Goal: Task Accomplishment & Management: Manage account settings

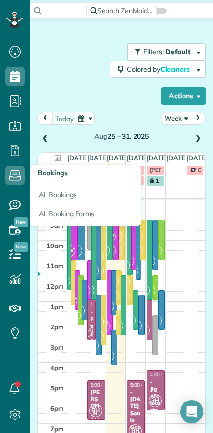
scroll to position [4, 4]
click at [16, 150] on icon at bounding box center [14, 150] width 19 height 19
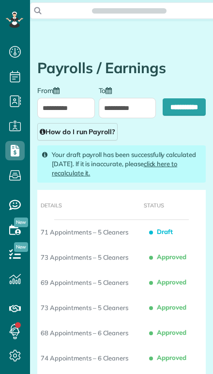
scroll to position [0, 142]
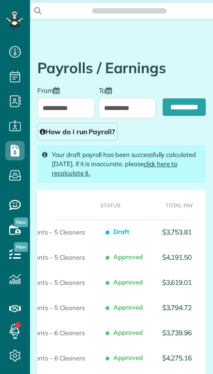
type input "**********"
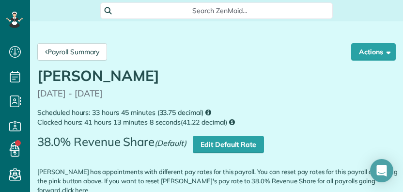
scroll to position [4, 4]
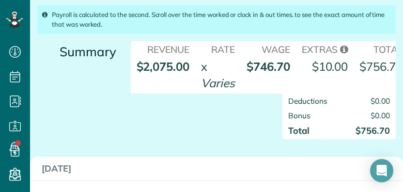
click at [213, 115] on div "Deductions $0.00 Bonus $0.00 Total $756.70" at bounding box center [263, 121] width 280 height 56
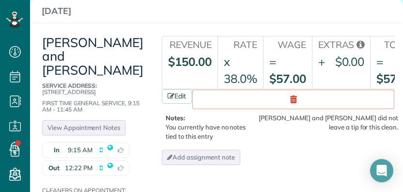
scroll to position [363, 0]
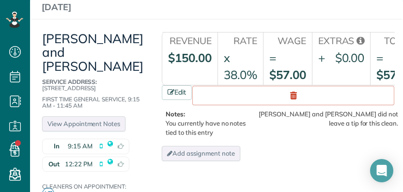
click at [177, 85] on link "Edit" at bounding box center [177, 92] width 30 height 15
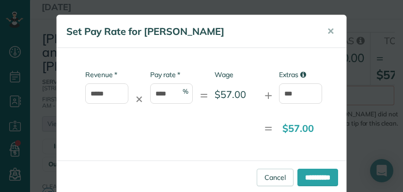
click at [213, 35] on span "✕" at bounding box center [330, 31] width 7 height 11
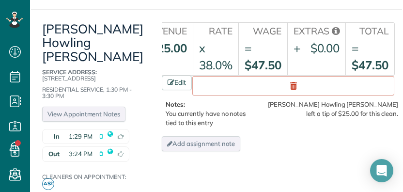
scroll to position [0, 29]
click at [182, 76] on link "Edit" at bounding box center [177, 83] width 30 height 15
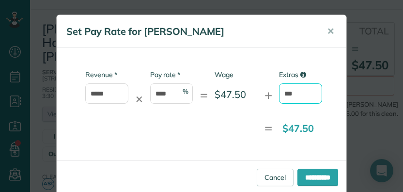
click at [213, 96] on input "***" at bounding box center [300, 93] width 43 height 20
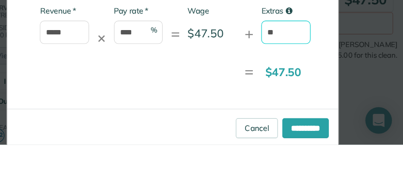
type input "*"
type input "*****"
click at [213, 168] on input "**********" at bounding box center [317, 176] width 41 height 17
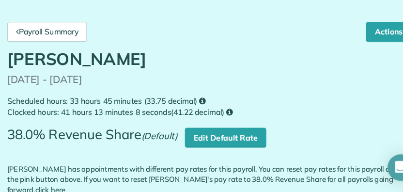
click at [37, 43] on link "Payroll Summary" at bounding box center [72, 51] width 70 height 17
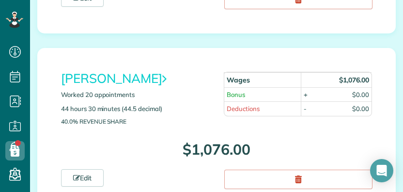
scroll to position [298, 0]
click at [87, 78] on link "[PERSON_NAME]" at bounding box center [113, 78] width 105 height 16
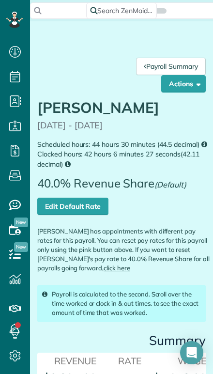
click at [152, 67] on link "Payroll Summary" at bounding box center [171, 66] width 70 height 17
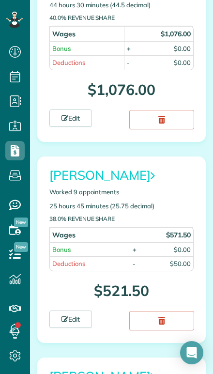
scroll to position [474, 0]
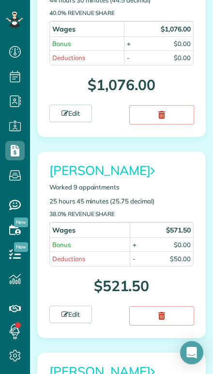
click at [122, 173] on link "[PERSON_NAME]" at bounding box center [101, 170] width 105 height 16
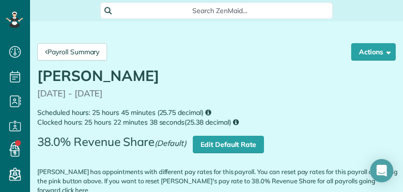
click at [72, 43] on link "Payroll Summary" at bounding box center [72, 51] width 70 height 17
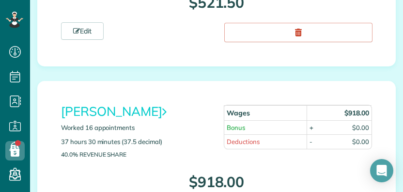
scroll to position [643, 0]
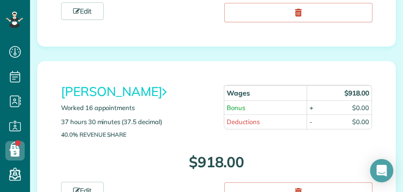
click at [166, 92] on link "[PERSON_NAME]" at bounding box center [113, 91] width 105 height 16
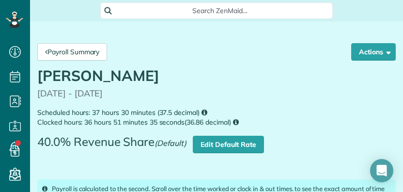
click at [60, 49] on link "Payroll Summary" at bounding box center [72, 51] width 70 height 17
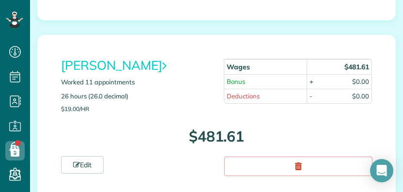
scroll to position [851, 0]
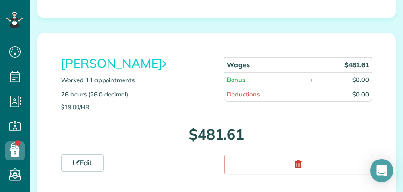
click at [79, 160] on link "Edit" at bounding box center [82, 162] width 43 height 17
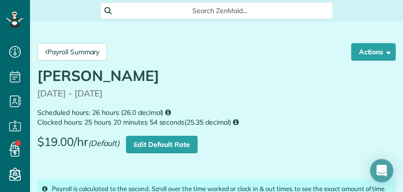
click at [372, 55] on button "Actions" at bounding box center [373, 51] width 45 height 17
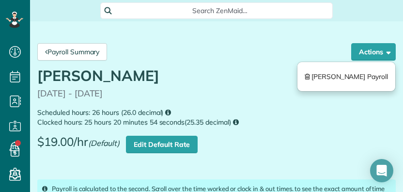
click at [79, 47] on link "Payroll Summary" at bounding box center [72, 51] width 70 height 17
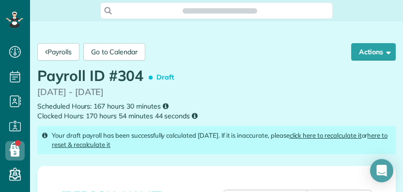
scroll to position [4, 4]
click at [374, 50] on button "Actions" at bounding box center [373, 51] width 45 height 17
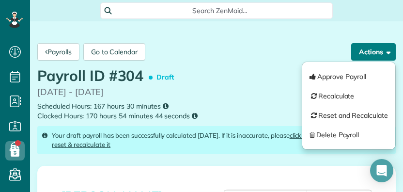
click at [345, 80] on button "Approve Payroll" at bounding box center [348, 76] width 93 height 19
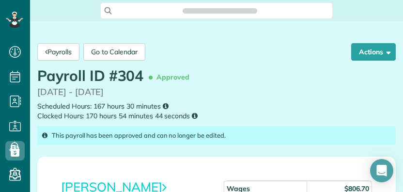
scroll to position [4, 4]
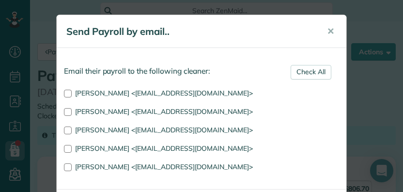
click at [310, 74] on link "Check All" at bounding box center [310, 72] width 41 height 15
click at [321, 77] on link "Check All" at bounding box center [310, 72] width 41 height 15
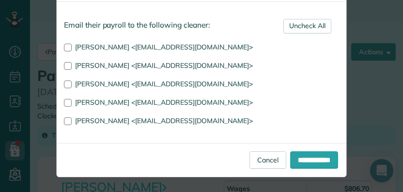
scroll to position [46, 0]
click at [310, 162] on input "**********" at bounding box center [314, 159] width 48 height 17
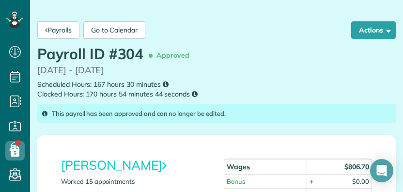
scroll to position [18, 0]
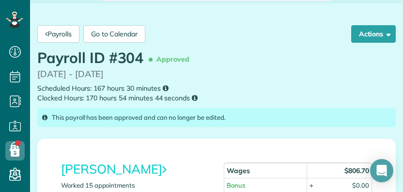
click at [371, 36] on button "Actions" at bounding box center [373, 33] width 45 height 17
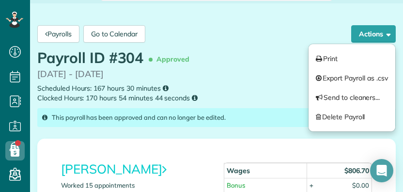
click at [332, 60] on link "Print" at bounding box center [351, 58] width 87 height 19
